Goal: Go to known website: Access a specific website the user already knows

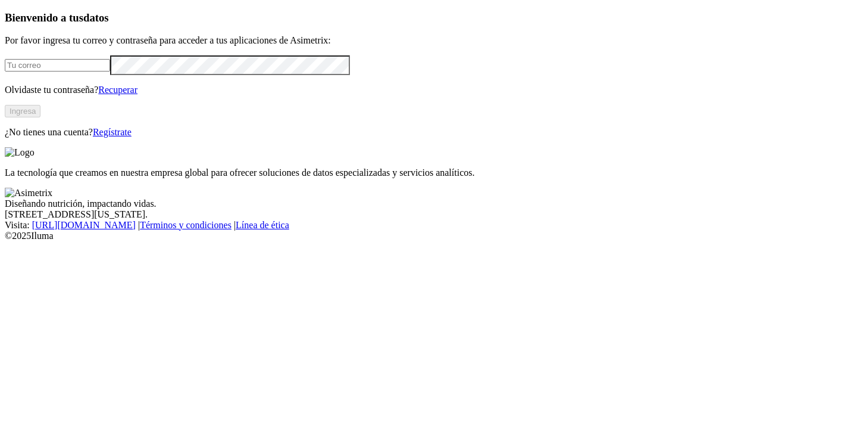
type input "[PERSON_NAME][EMAIL_ADDRESS][DOMAIN_NAME]"
click at [40, 117] on button "Ingresa" at bounding box center [23, 111] width 36 height 13
